Goal: Transaction & Acquisition: Download file/media

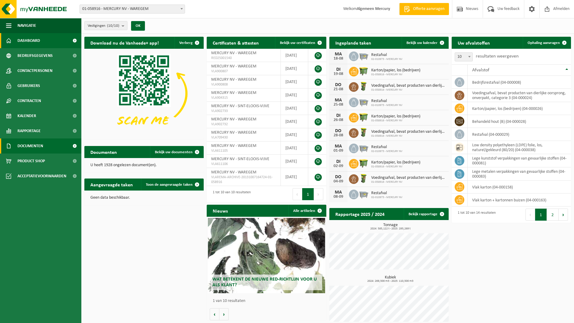
click at [38, 146] on span "Documenten" at bounding box center [30, 146] width 26 height 15
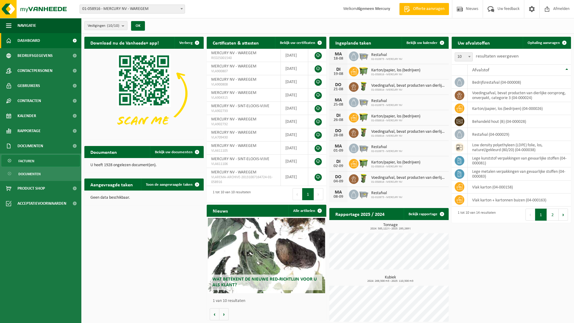
drag, startPoint x: 41, startPoint y: 162, endPoint x: 53, endPoint y: 162, distance: 11.8
click at [41, 162] on link "Facturen" at bounding box center [41, 160] width 78 height 11
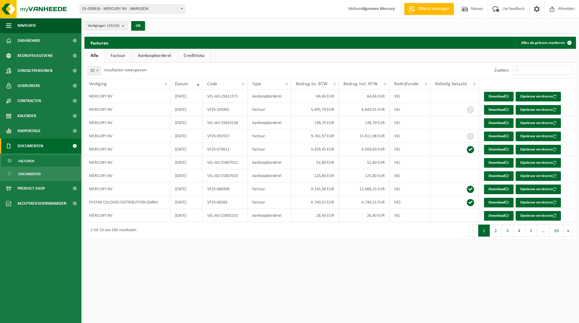
click at [119, 27] on count "(10/10)" at bounding box center [113, 26] width 12 height 4
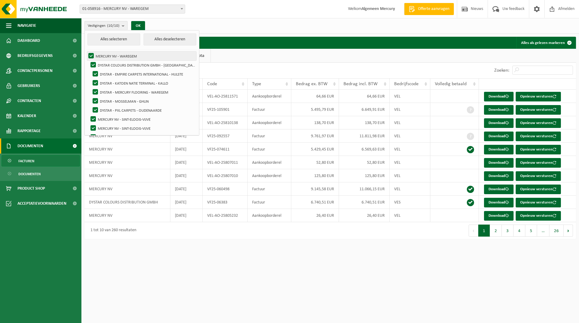
click at [90, 56] on label "MERCURY NV - WAREGEM" at bounding box center [141, 56] width 109 height 9
click at [86, 52] on input "MERCURY NV - WAREGEM" at bounding box center [86, 51] width 0 height 0
click at [90, 56] on label "MERCURY NV - WAREGEM" at bounding box center [141, 56] width 109 height 9
click at [86, 52] on input "MERCURY NV - WAREGEM" at bounding box center [86, 51] width 0 height 0
checkbox input "true"
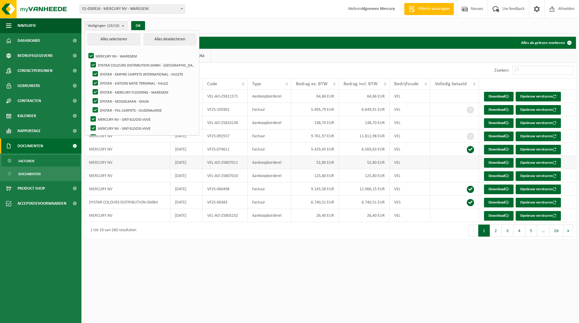
click at [263, 165] on td "Aankoopborderel" at bounding box center [268, 162] width 43 height 13
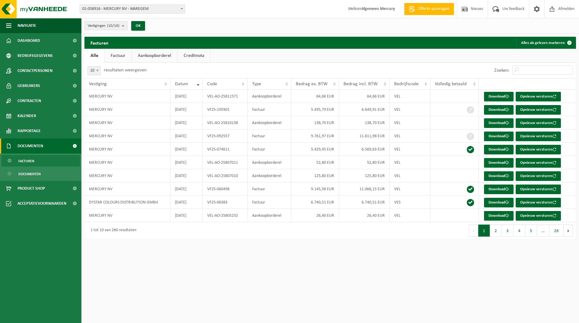
click at [56, 159] on link "Facturen" at bounding box center [41, 160] width 78 height 11
click at [124, 57] on link "Factuur" at bounding box center [118, 56] width 27 height 14
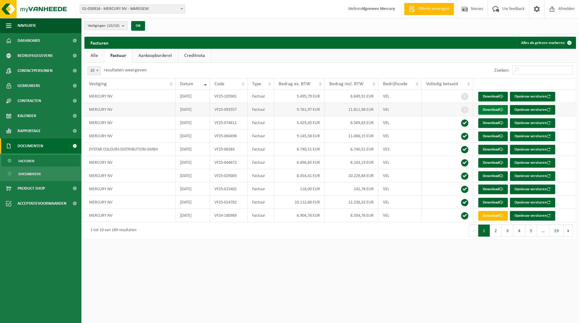
click at [495, 109] on link "Download" at bounding box center [493, 110] width 30 height 10
